Goal: Communication & Community: Answer question/provide support

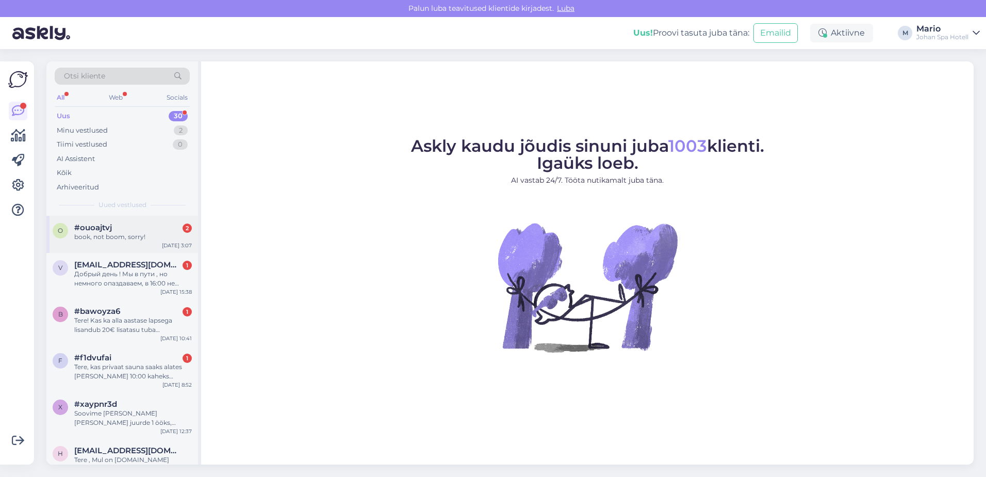
click at [146, 229] on div "#ouoajtvj 2" at bounding box center [133, 227] width 118 height 9
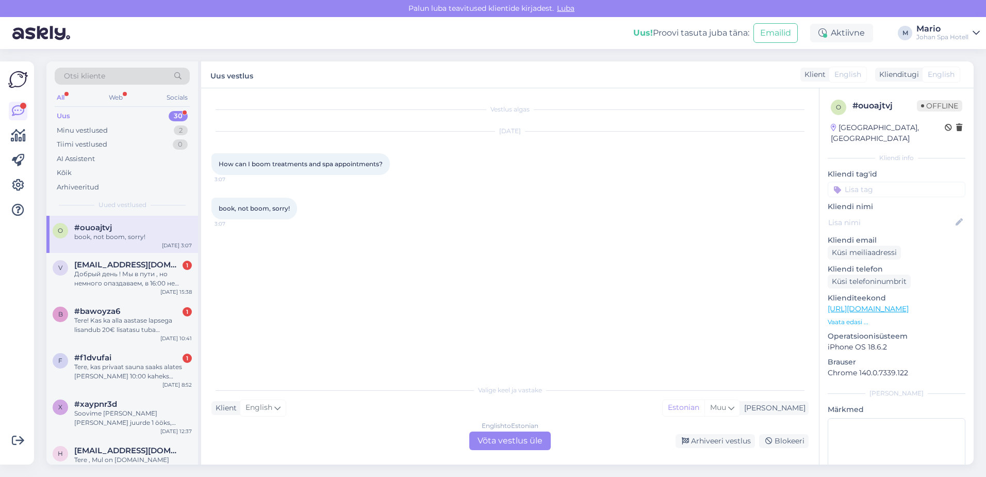
click at [534, 432] on div "English to Estonian Võta vestlus üle" at bounding box center [509, 440] width 81 height 19
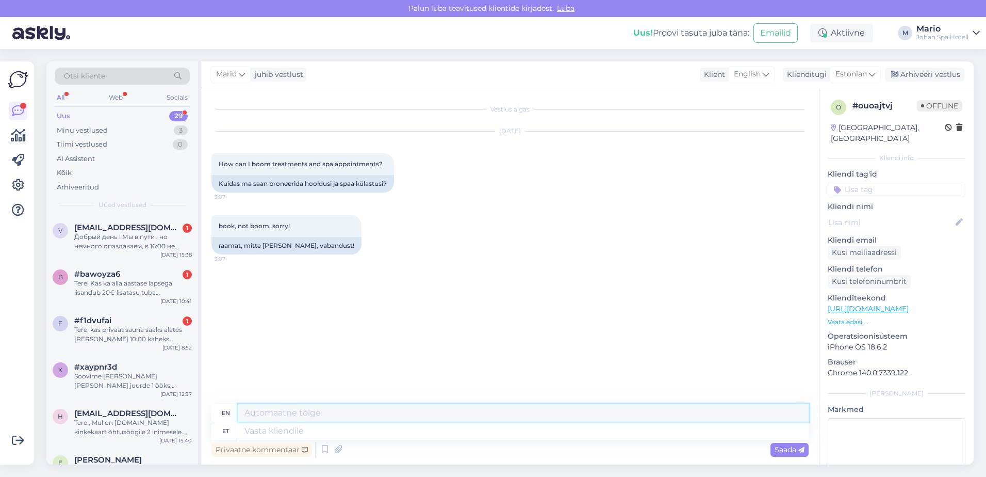
click at [373, 413] on textarea at bounding box center [523, 413] width 570 height 18
click at [332, 431] on textarea at bounding box center [523, 431] width 570 height 18
type textarea "Tere"
type textarea "Hello"
type textarea "Tere,"
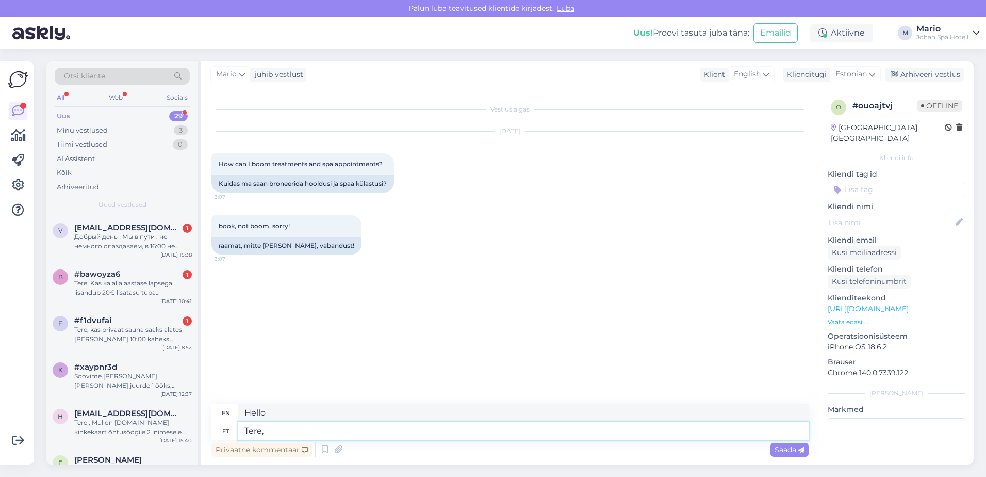
type textarea "Hello,"
paste textarea "[URL][DOMAIN_NAME]"
type textarea "Tere, [URL][DOMAIN_NAME]"
type textarea "Hello, [URL][DOMAIN_NAME]"
click at [266, 429] on textarea "Tere, [URL][DOMAIN_NAME]" at bounding box center [523, 431] width 570 height 18
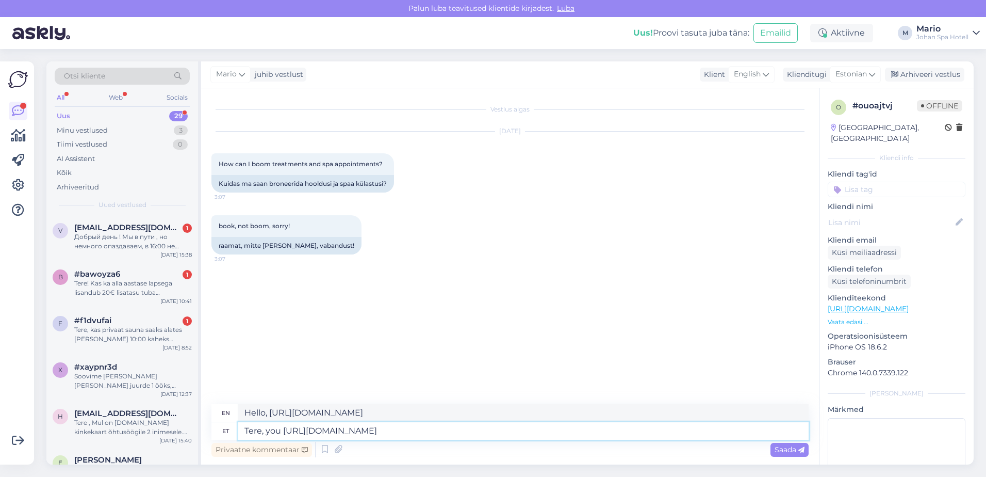
type textarea "Tere, youhttps://[DOMAIN_NAME]/johan-spa-hotelli-heaolukeskus/"
type textarea "Hello, you [URL][DOMAIN_NAME]"
type textarea "Tere, [URL][DOMAIN_NAME]"
type textarea "Hello, [URL][DOMAIN_NAME]"
type textarea "Tere, saatehttps://[DOMAIN_NAME]/johan-spa-hotelli-heaolukeskus/"
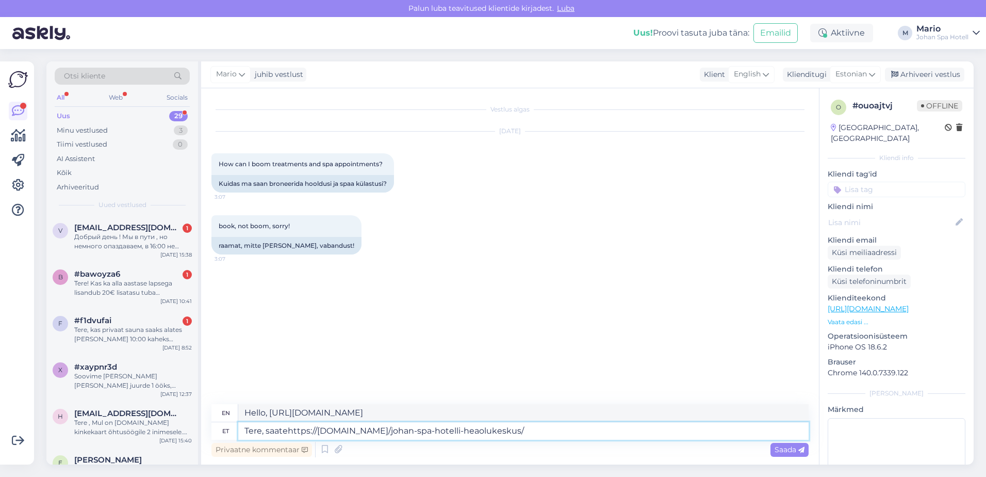
type textarea "Hello, saatehttps://[DOMAIN_NAME]/johan-spa-hotelli-heaolukeskus/"
type textarea "Tere, saate siit brhttps://[DOMAIN_NAME]/johan-spa-hotelli-heaolukeskus/"
type textarea "Hello, you can get brhttps://[DOMAIN_NAME]/johan-spa-hotelli-heaolukeskus/"
type textarea "Tere, saate siit bronhttps://[DOMAIN_NAME]/johan-spa-hotelli-heaolukeskus/"
type textarea "Hi, you can get it here brohttps://[DOMAIN_NAME]/johan-spa-hotelli-heaolukeskus/"
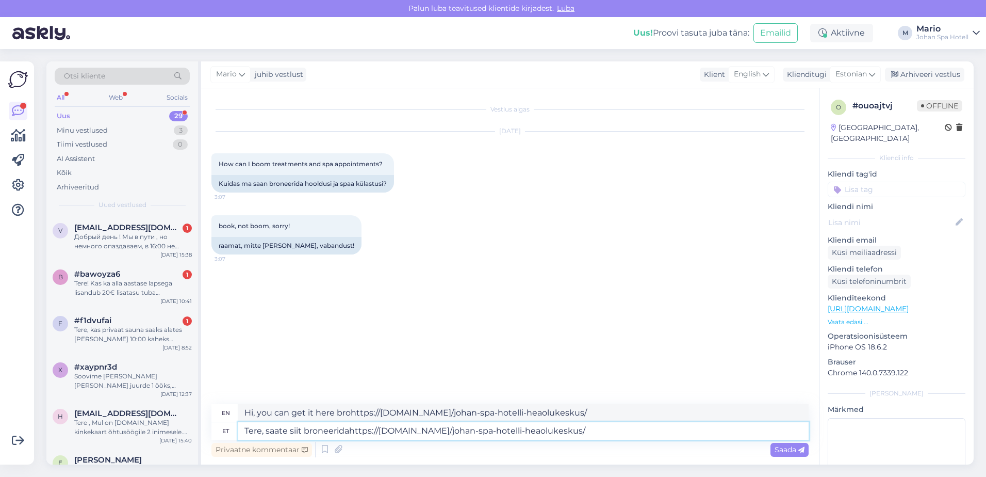
type textarea "Tere, saate siit broneeridashttps://[DOMAIN_NAME]/johan-spa-hotelli-heaolukesku…"
type textarea "Hello, you can broneeridashttps://[DOMAIN_NAME]/johan-spa-hotelli-heaolukeskus/"
type textarea "Tere, saate siit broneeridahttps://[DOMAIN_NAME]/johan-spa-hotelli-heaolukeskus/"
type textarea "Hello, you can broneeridahttps://[DOMAIN_NAME]/johan-spa-hotelli-heaolukeskus/"
type textarea "Tere, saate siit broneerida [URL][DOMAIN_NAME]"
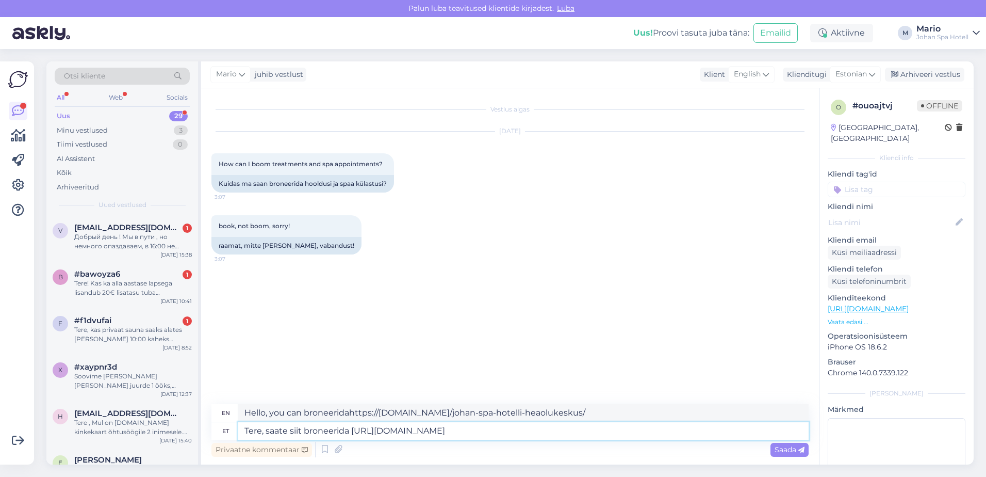
click at [724, 430] on textarea "Tere, saate siit broneerida [URL][DOMAIN_NAME]" at bounding box center [523, 431] width 570 height 18
type textarea "Hello, you can book here [URL][DOMAIN_NAME]"
type textarea "Tere, saate siit broneerida [URL][DOMAIN_NAME] või"
type textarea "Hello, you can book here [URL][DOMAIN_NAME] or"
type textarea "Tere, saate siit broneerida [URL][DOMAIN_NAME] või"
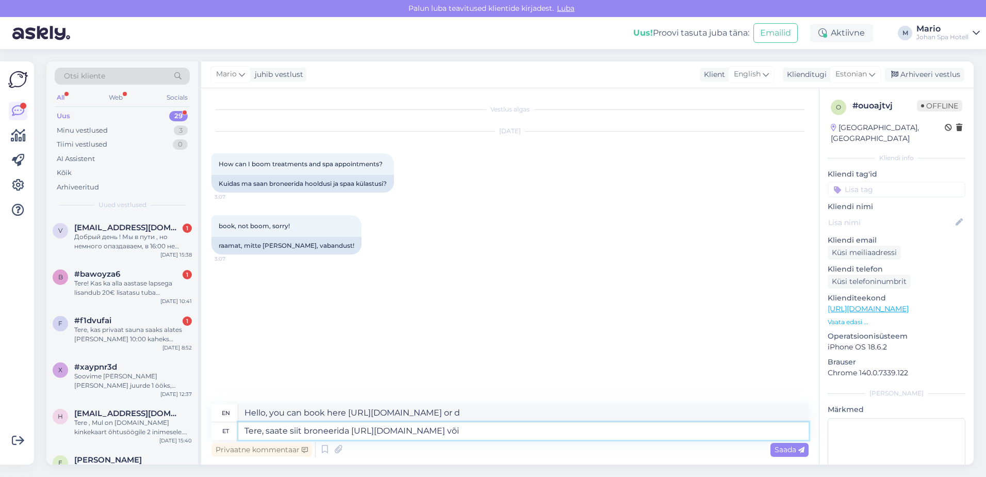
type textarea "Hello, you can book here [URL][DOMAIN_NAME] or"
type textarea "Tere, saate siit broneerida [URL][DOMAIN_NAME] või saate"
type textarea "Hello, you can book here [URL][DOMAIN_NAME] or you can"
type textarea "Tere, saate siit broneerida [URL][DOMAIN_NAME] või saate meile"
type textarea "Hello, you can book here [URL][DOMAIN_NAME] or you can contact us"
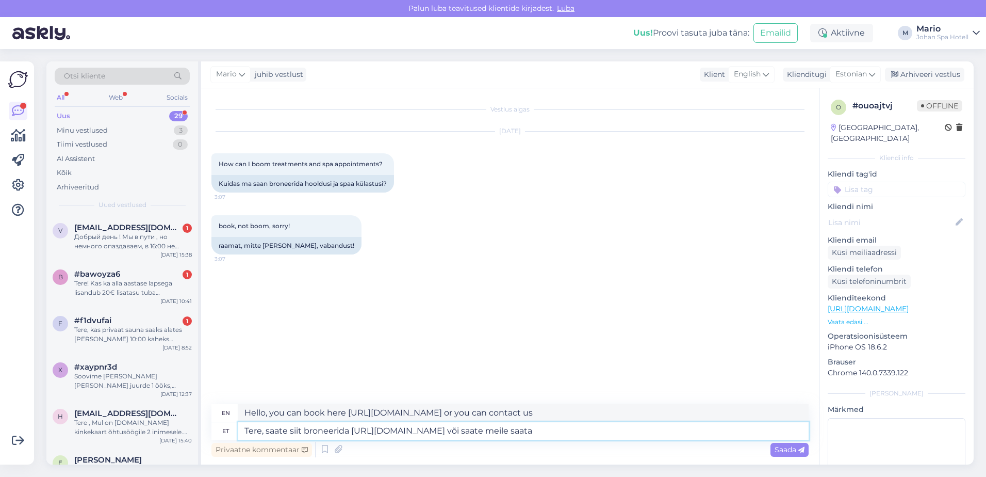
type textarea "Tere, saate siit broneerida [URL][DOMAIN_NAME] või saate meile saata"
type textarea "Hello, you can book here [URL][DOMAIN_NAME] or you can send us"
type textarea "Tere, saate siit broneerida [URL][DOMAIN_NAME] või saate meile saata emaili"
type textarea "Hello, you can book here [URL][DOMAIN_NAME] or you can send us an email."
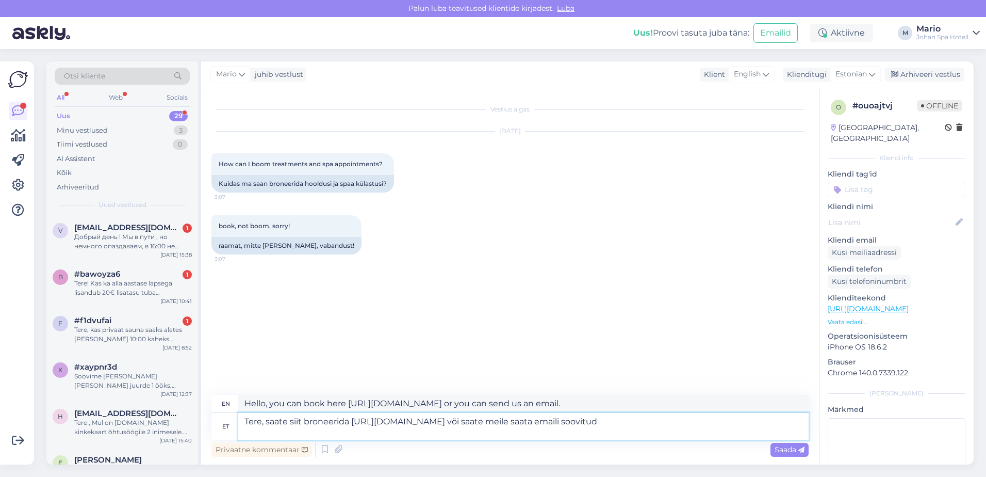
type textarea "Tere, saate siit broneerida [URL][DOMAIN_NAME] või saate meile saata emaili soo…"
type textarea "Hello, you can book here [URL][DOMAIN_NAME] or you can send us an email with yo…"
type textarea "Tere, saate siit broneerida [URL][DOMAIN_NAME] või saate meile saata emaili soo…"
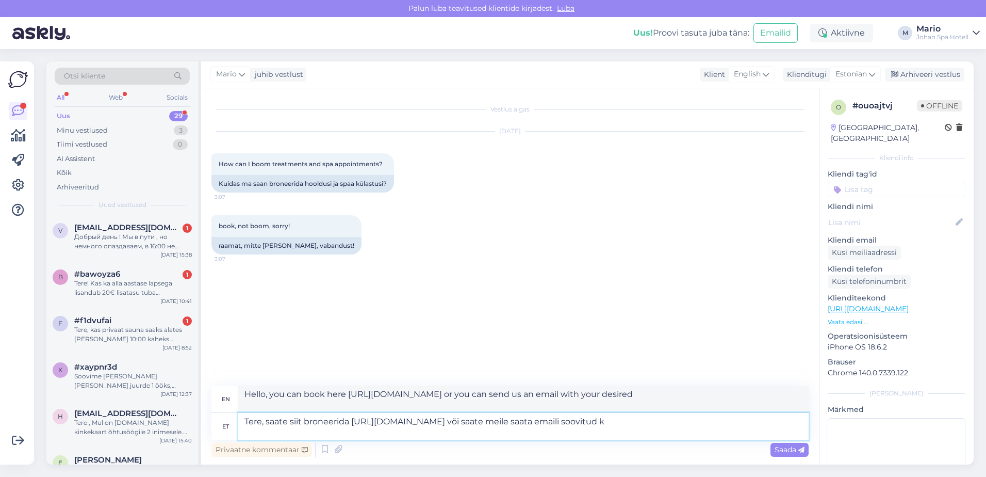
type textarea "Hello, you can book here [URL][DOMAIN_NAME] or you can send us an email with th…"
type textarea "Tere, saate siit broneerida [URL][DOMAIN_NAME] või saate meile saata emaili soo…"
type textarea "Hello, you can book here [URL][DOMAIN_NAME] or you can send us an email with th…"
type textarea "Tere, saate siit broneerida [URL][DOMAIN_NAME] või saate meile saata emaili soo…"
type textarea "Hello, you can book here [URL][DOMAIN_NAME] or you can send us an email with th…"
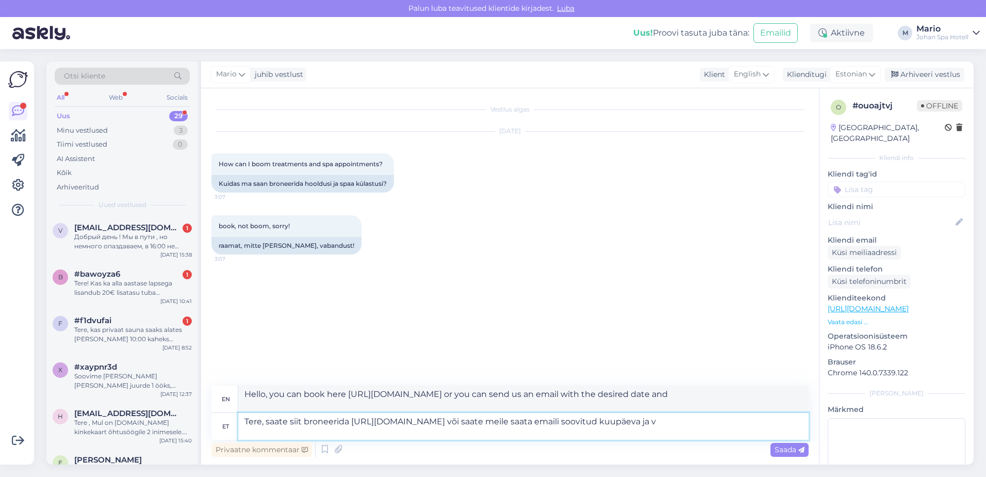
type textarea "Tere, saate siit broneerida [URL][DOMAIN_NAME] või saate meile saata emaili soo…"
type textarea "Hello, you can book here [URL][DOMAIN_NAME] or you can send us an email with th…"
type textarea "Tere, saate siit broneerida [URL][DOMAIN_NAME] või saate meile saata emaili soo…"
type textarea "Hello, you can book here [URL][DOMAIN_NAME] or you can send us an email with th…"
type textarea "Tere, saate siit broneerida [URL][DOMAIN_NAME] või saate meile saata emaili soo…"
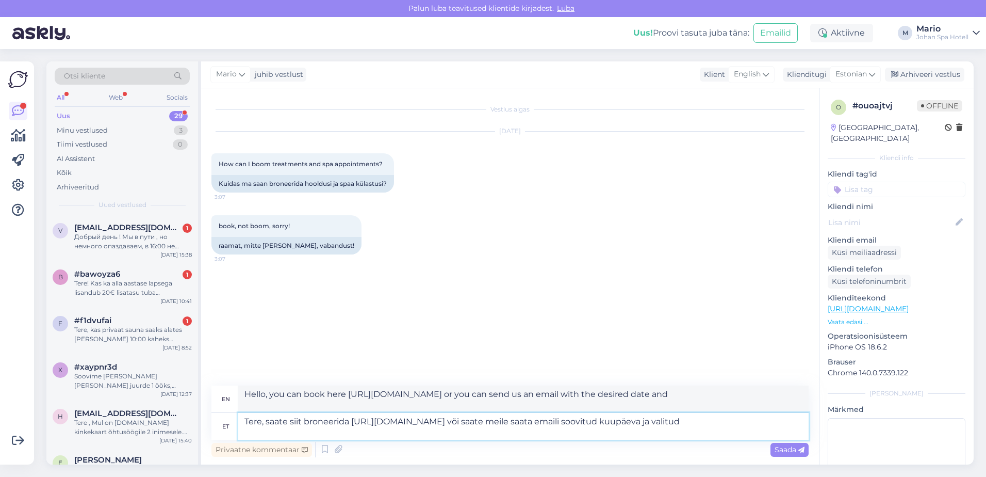
type textarea "Hello, you can book here [URL][DOMAIN_NAME] or you can send us an email with th…"
type textarea "Tere, saate siit broneerida [URL][DOMAIN_NAME] või saate meile saata emaili soo…"
type textarea "Hello, you can book here [URL][DOMAIN_NAME] or you can send us an email with th…"
type textarea "Tere, saate siit broneerida [URL][DOMAIN_NAME] või saate meile saata emaili soo…"
click at [789, 448] on span "Saada" at bounding box center [790, 449] width 30 height 9
